Goal: Find specific page/section: Find specific page/section

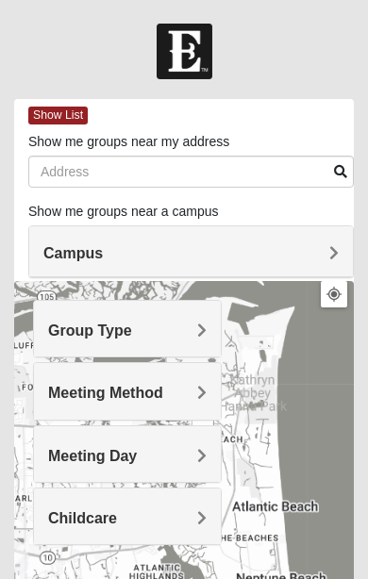
scroll to position [209, 0]
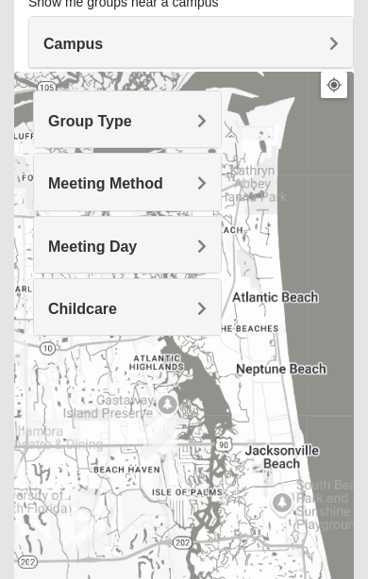
click at [132, 123] on span "Group Type" at bounding box center [90, 121] width 84 height 16
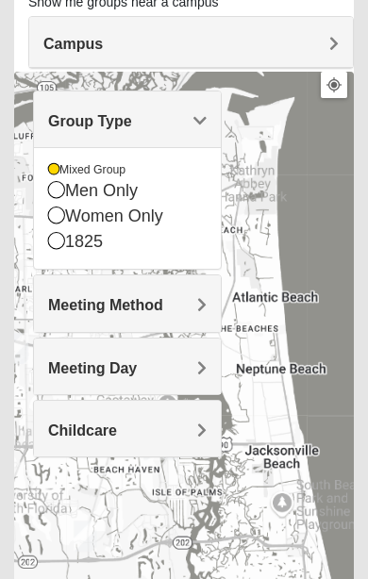
click at [213, 318] on div "Meeting Method" at bounding box center [127, 303] width 187 height 56
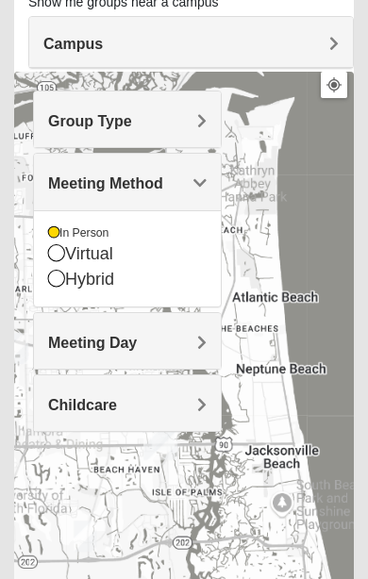
click at [209, 339] on div "Meeting Day" at bounding box center [127, 341] width 187 height 56
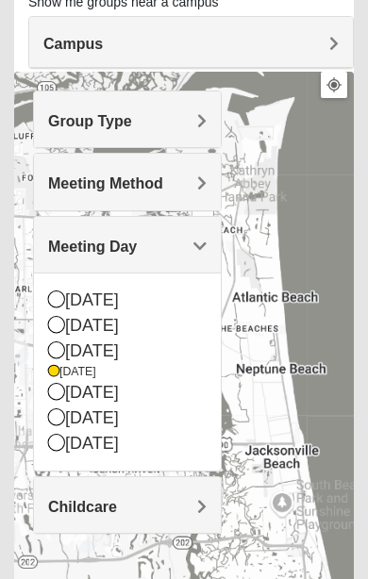
click at [324, 270] on div at bounding box center [183, 449] width 339 height 754
click at [212, 498] on div "Childcare" at bounding box center [127, 505] width 187 height 56
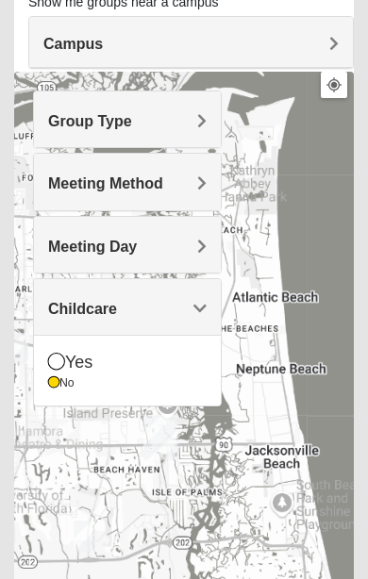
click at [66, 381] on div "No" at bounding box center [127, 383] width 158 height 16
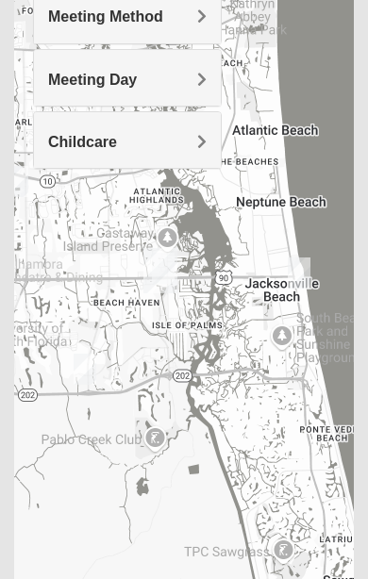
scroll to position [375, 0]
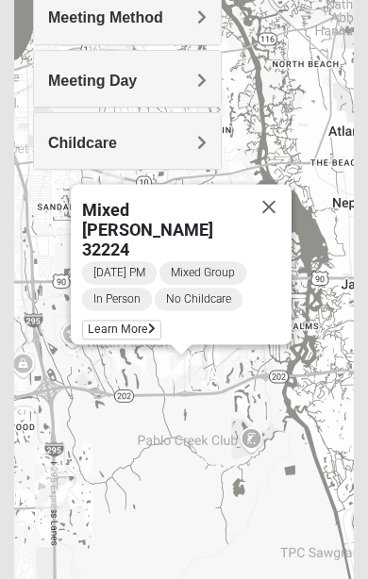
click at [276, 212] on button "Close" at bounding box center [268, 207] width 45 height 45
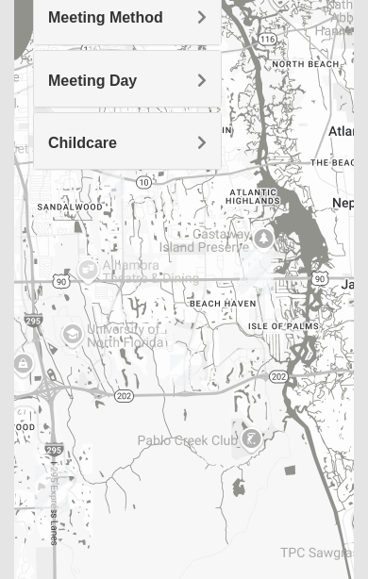
click at [127, 183] on div "Group Type Mixed Group Men Only Women Only 1825 Meeting Method In Person Virtua…" at bounding box center [127, 57] width 189 height 264
click at [117, 188] on img "Mixed Maytum 32224" at bounding box center [113, 182] width 38 height 46
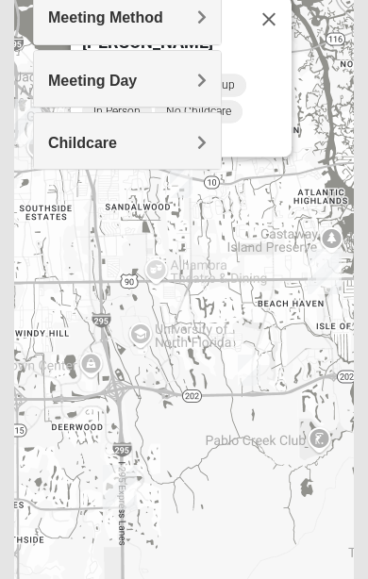
click at [275, 25] on button "Close" at bounding box center [268, 19] width 45 height 45
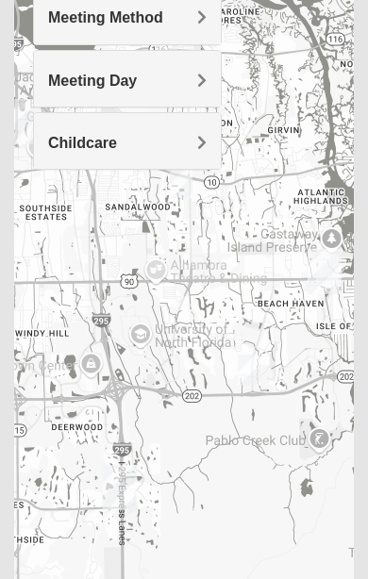
click at [189, 190] on img "Mixed Maytum 32224" at bounding box center [181, 182] width 38 height 46
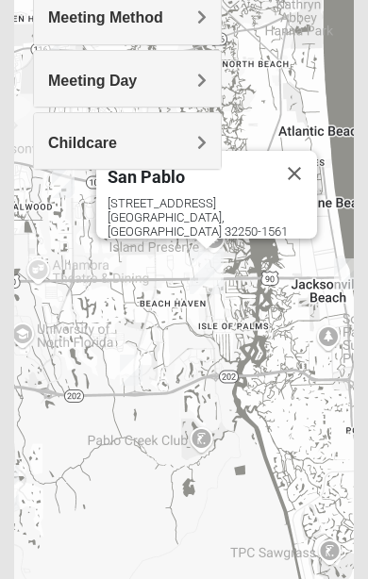
click at [280, 177] on button "Close" at bounding box center [294, 173] width 45 height 45
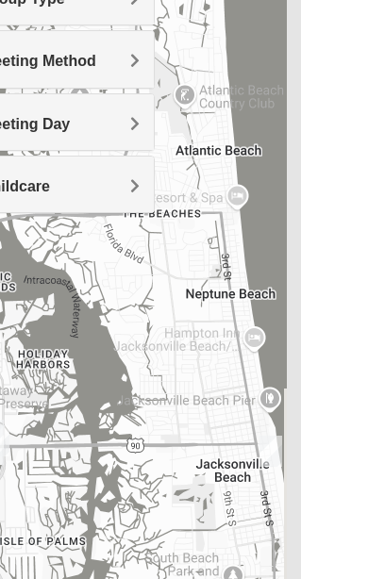
scroll to position [340, 0]
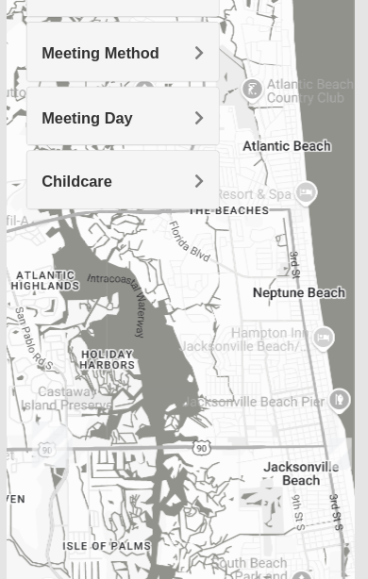
click at [203, 117] on div "Meeting Day" at bounding box center [127, 114] width 187 height 56
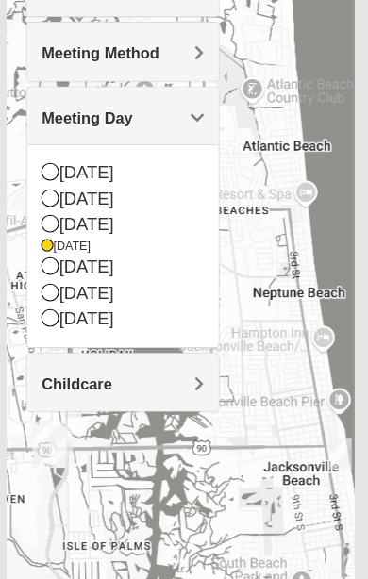
click at [62, 221] on div "[DATE]" at bounding box center [127, 219] width 158 height 25
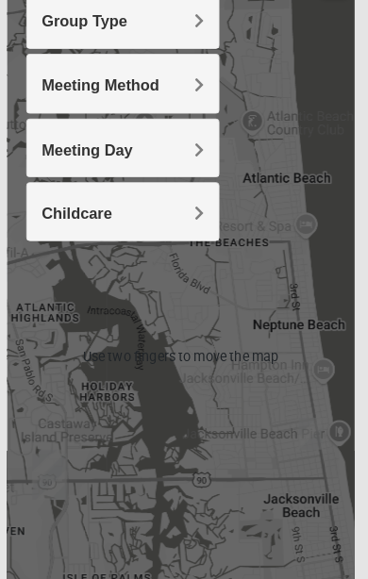
scroll to position [310, 0]
